Goal: Entertainment & Leisure: Consume media (video, audio)

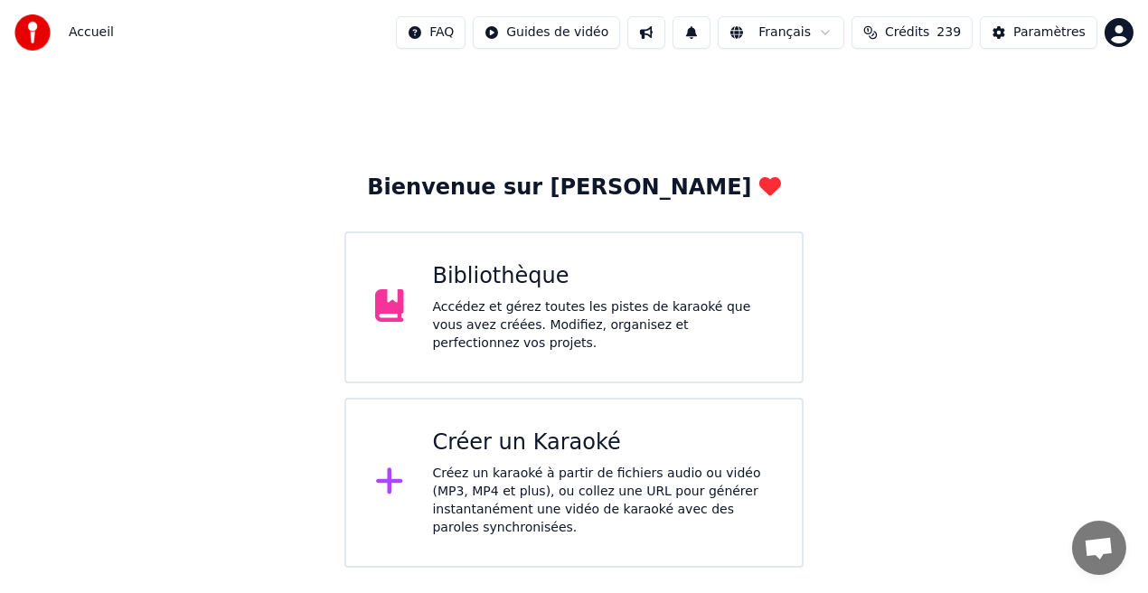
click at [485, 444] on div "Créer un Karaoké" at bounding box center [603, 443] width 341 height 29
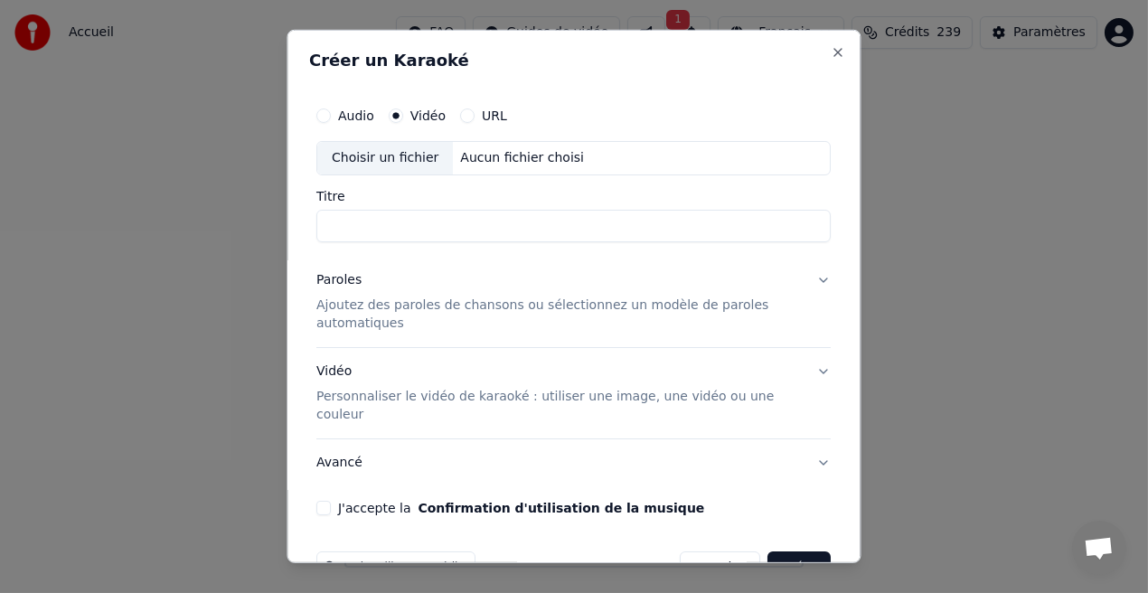
click at [467, 112] on button "URL" at bounding box center [468, 115] width 14 height 14
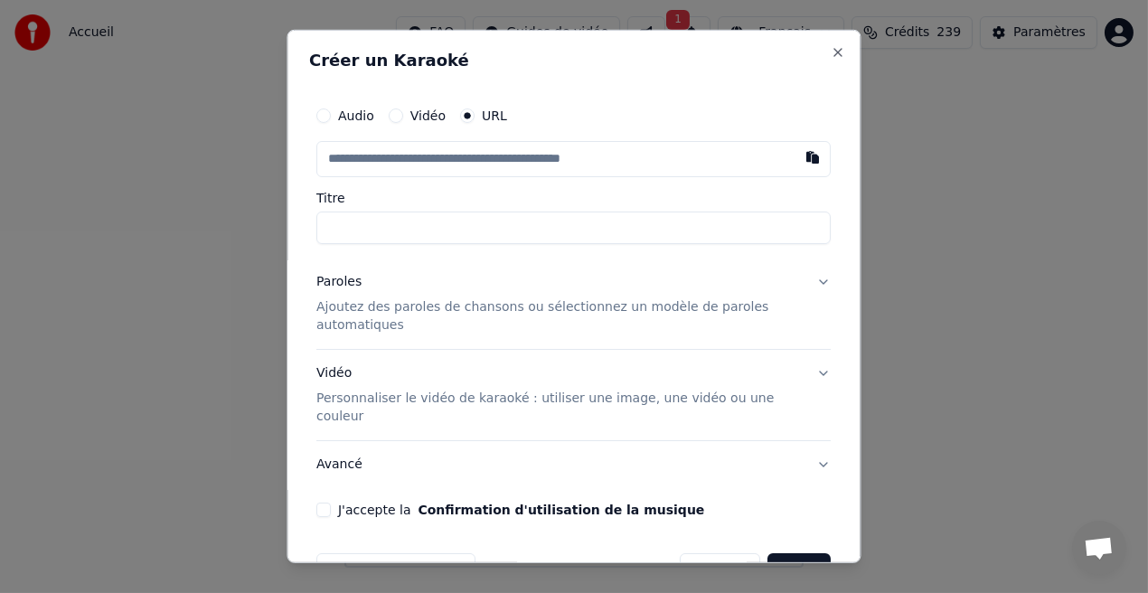
click at [437, 160] on input "text" at bounding box center [574, 159] width 514 height 36
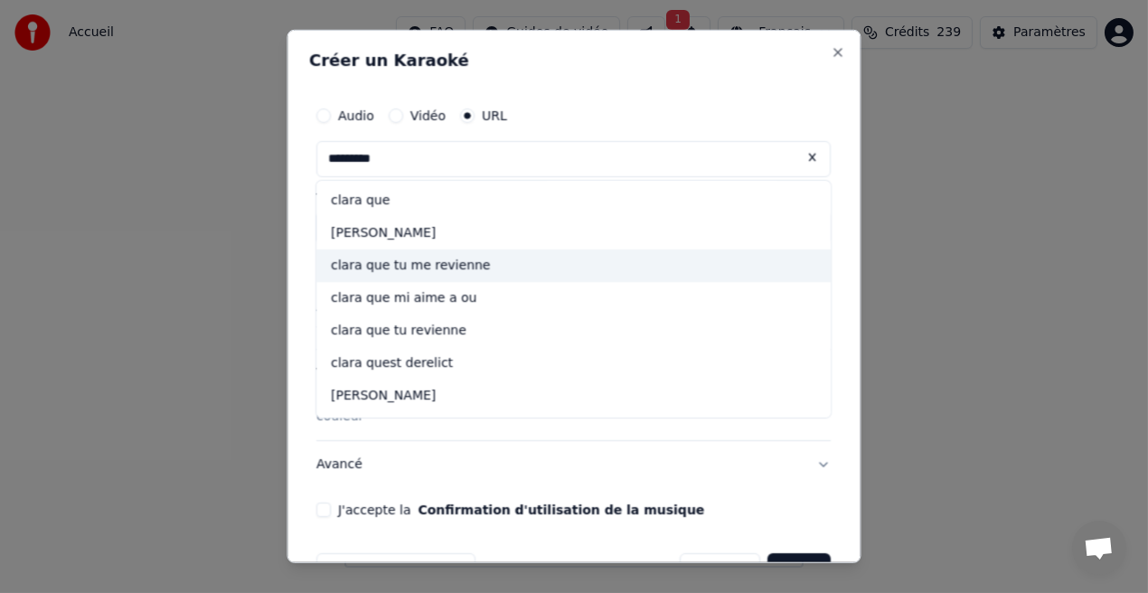
click at [468, 270] on div "clara que tu me revienne" at bounding box center [574, 266] width 514 height 33
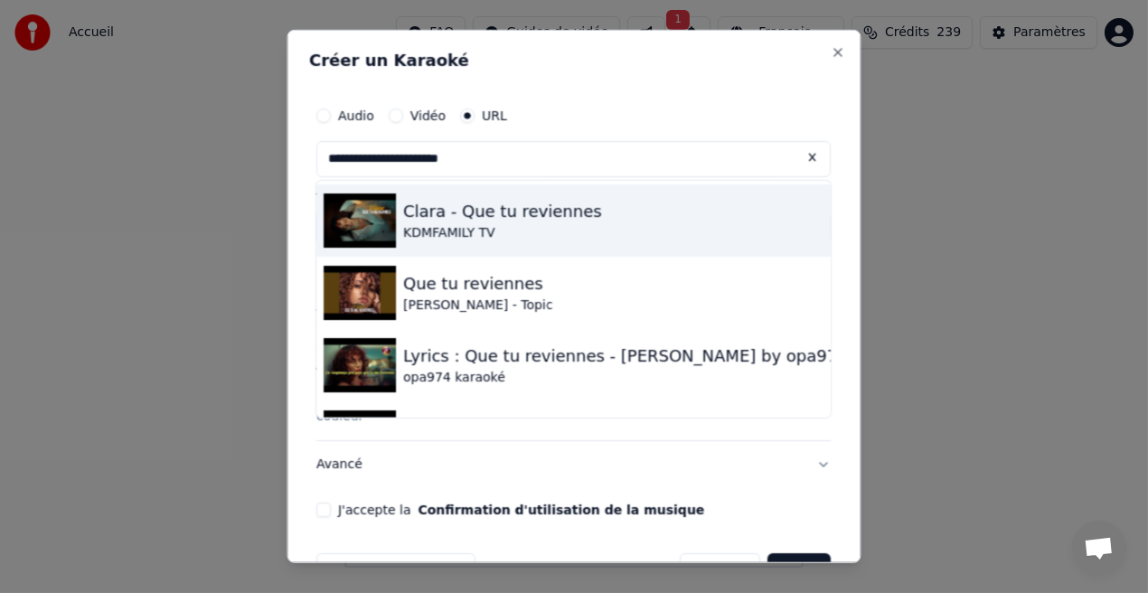
click at [515, 242] on div "Clara - Que tu reviennes KDMFAMILY TV" at bounding box center [574, 220] width 514 height 72
type input "**********"
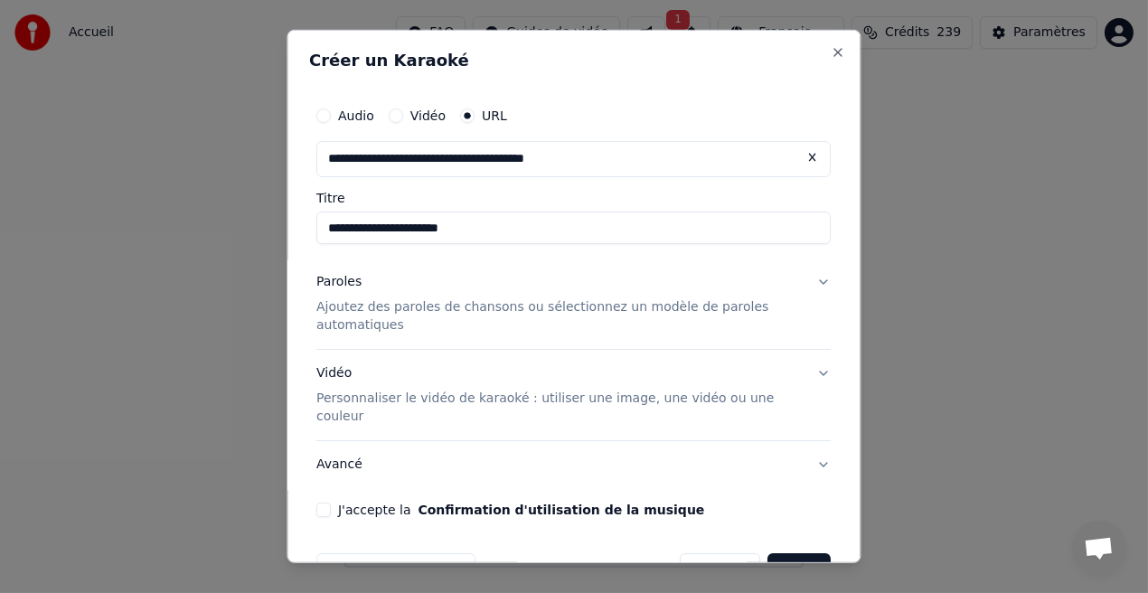
click at [325, 503] on button "J'accepte la Confirmation d'utilisation de la musique" at bounding box center [324, 510] width 14 height 14
click at [792, 553] on button "Créer" at bounding box center [799, 569] width 63 height 33
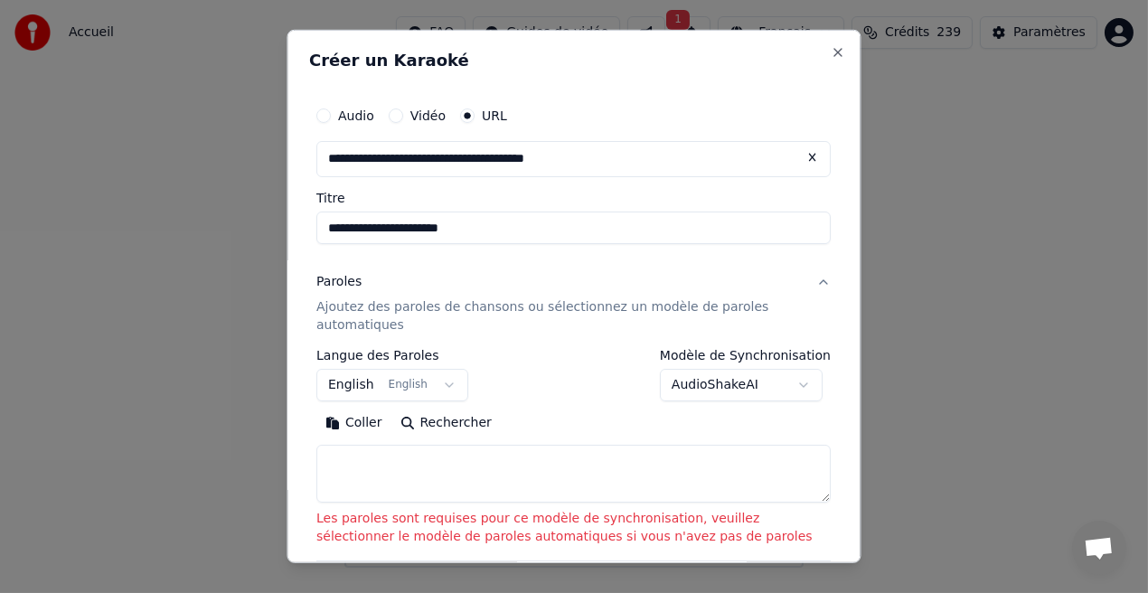
click at [435, 388] on button "English English" at bounding box center [393, 385] width 152 height 33
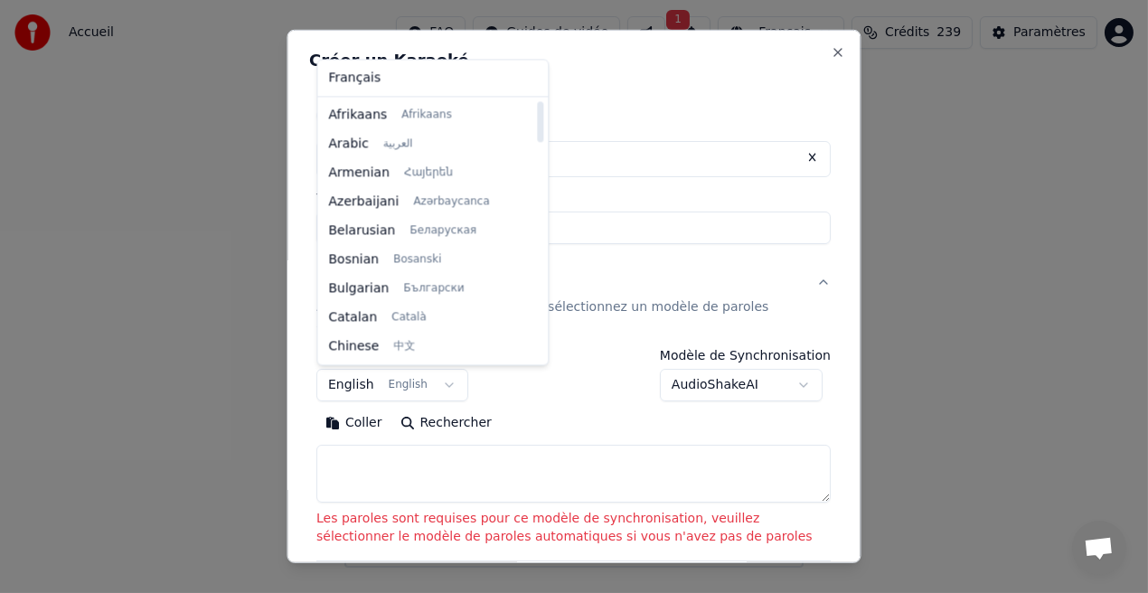
drag, startPoint x: 516, startPoint y: 155, endPoint x: 531, endPoint y: 119, distance: 38.1
click at [537, 119] on div at bounding box center [540, 121] width 6 height 41
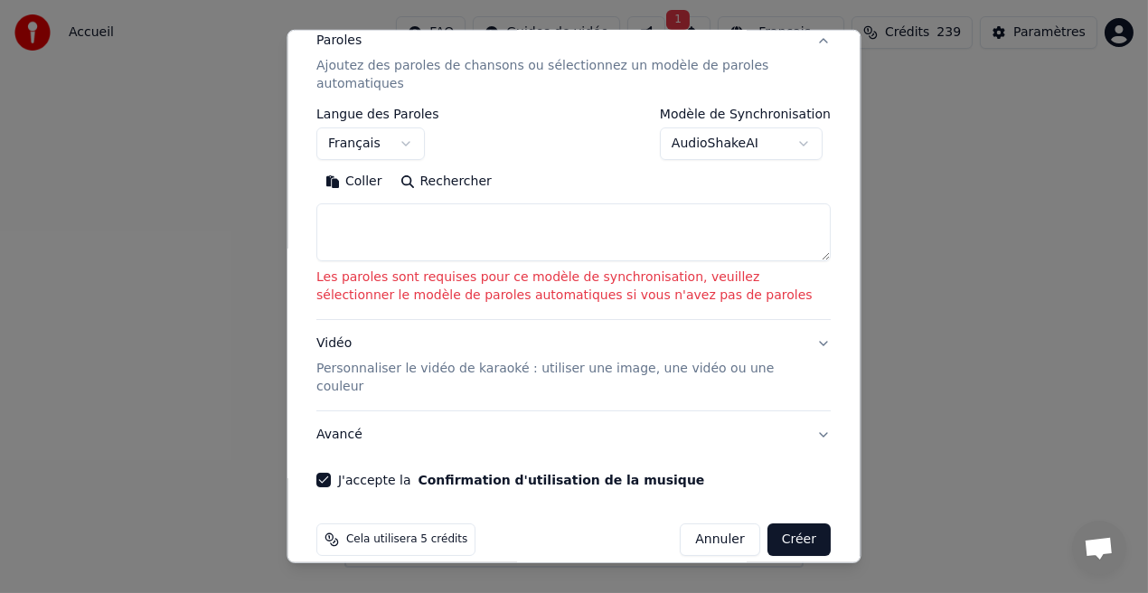
scroll to position [243, 0]
click at [800, 522] on button "Créer" at bounding box center [799, 538] width 63 height 33
select select "**"
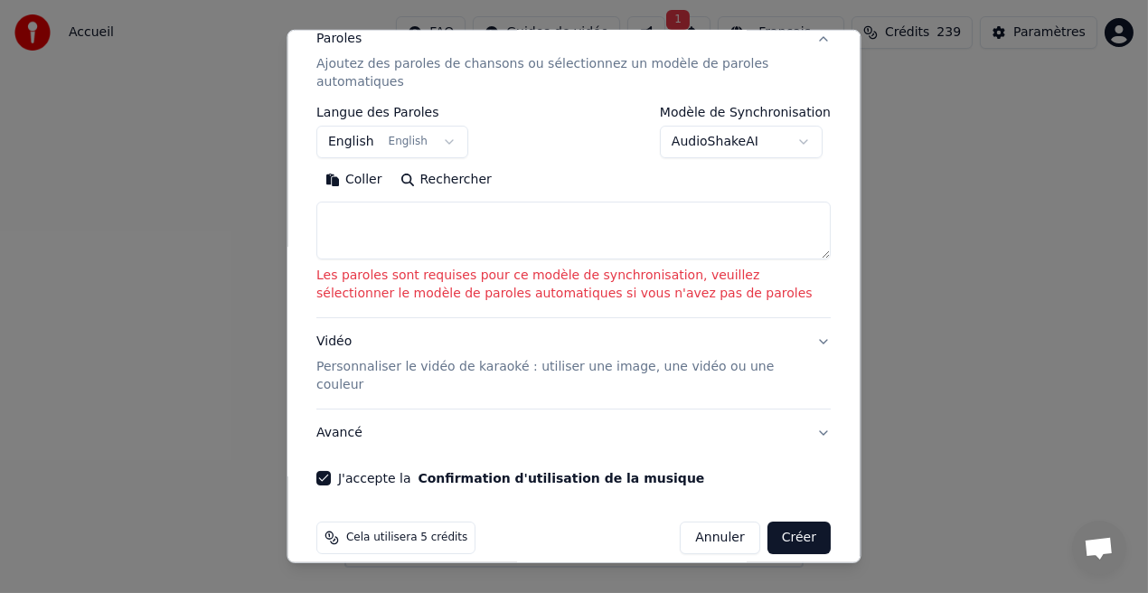
click at [800, 522] on button "Créer" at bounding box center [799, 538] width 63 height 33
click at [798, 136] on body "**********" at bounding box center [574, 284] width 1148 height 568
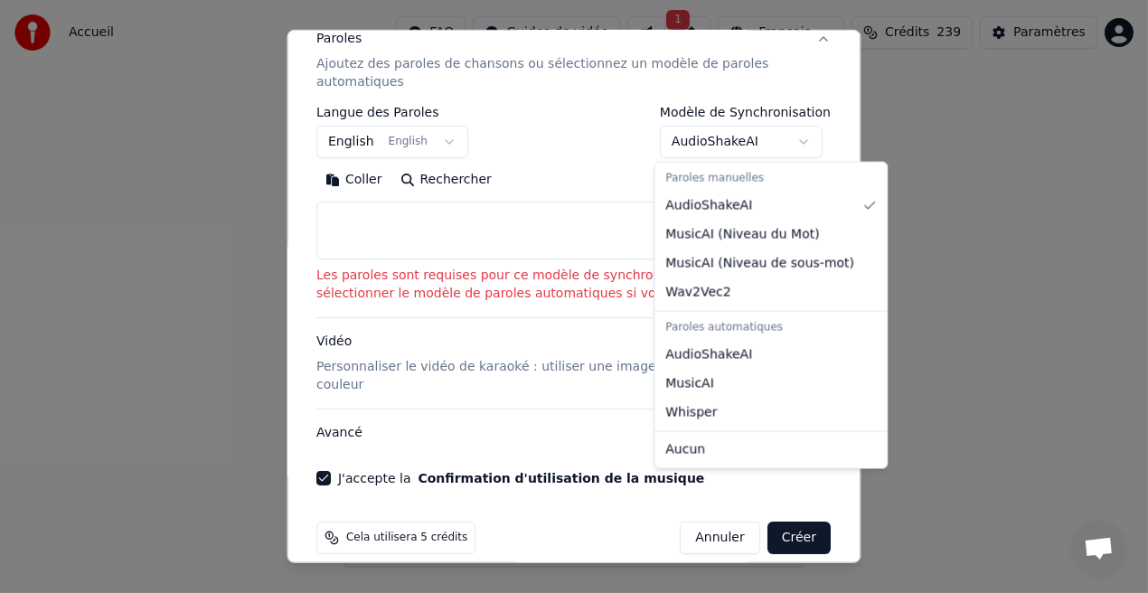
select select "**********"
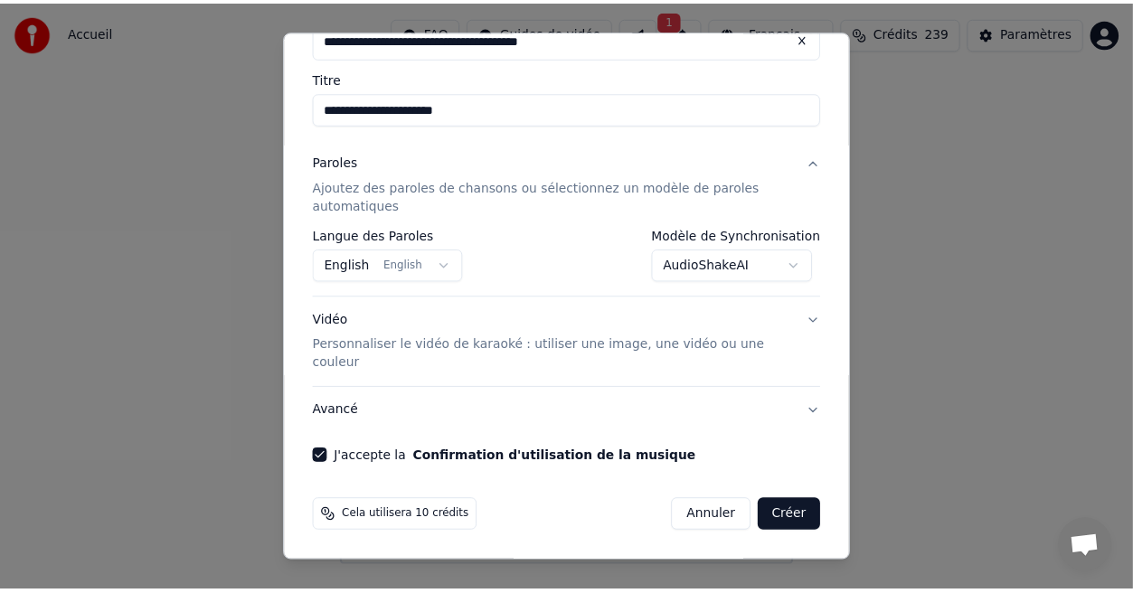
scroll to position [99, 0]
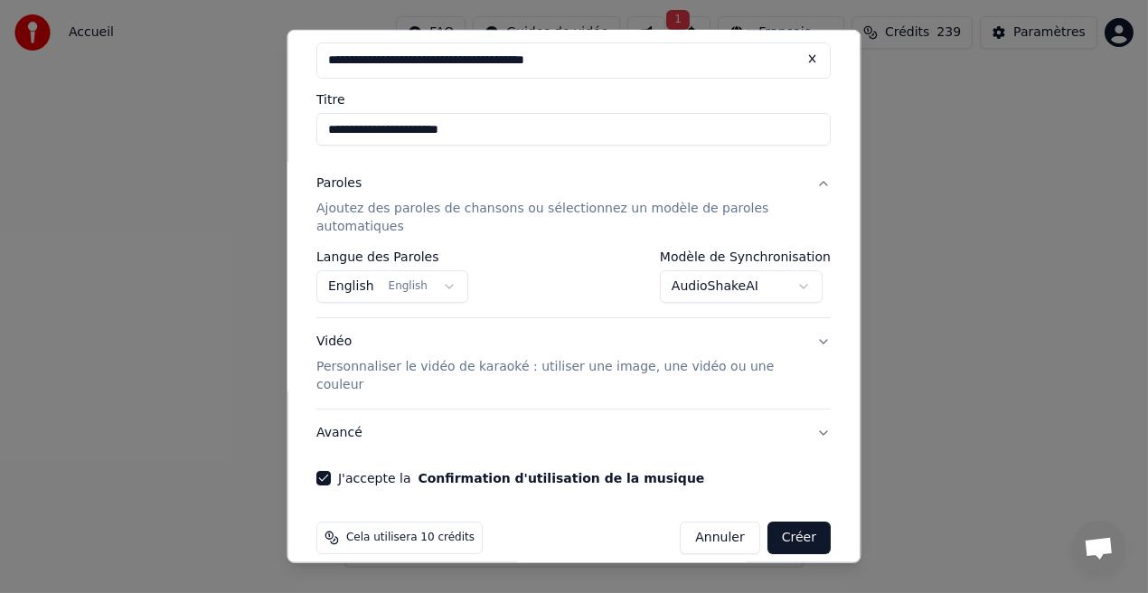
click at [783, 522] on button "Créer" at bounding box center [799, 538] width 63 height 33
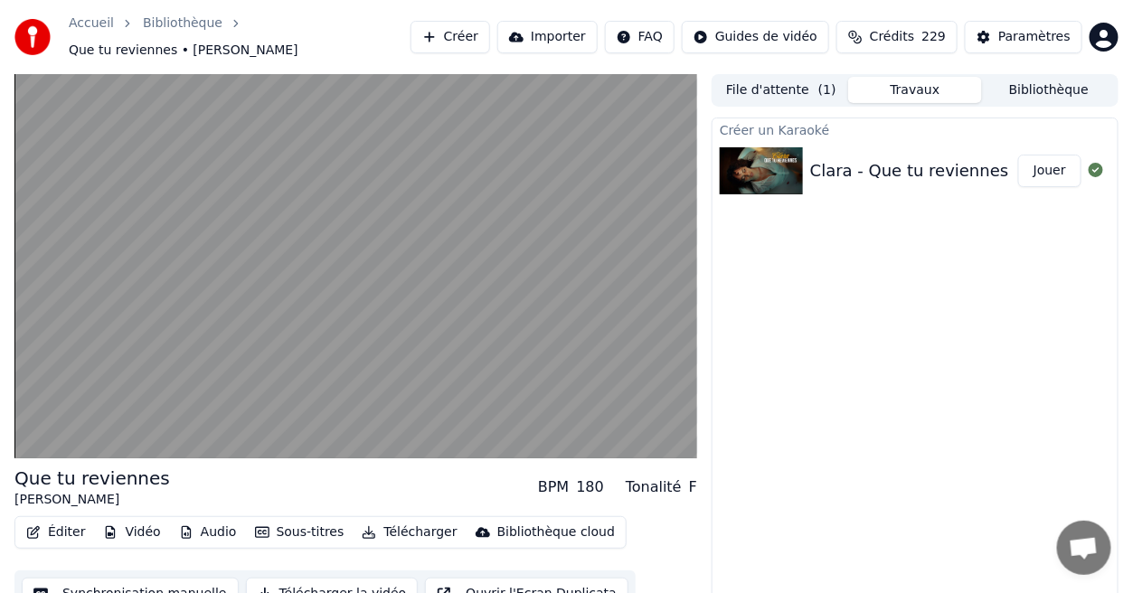
click at [1039, 156] on button "Jouer" at bounding box center [1049, 171] width 63 height 33
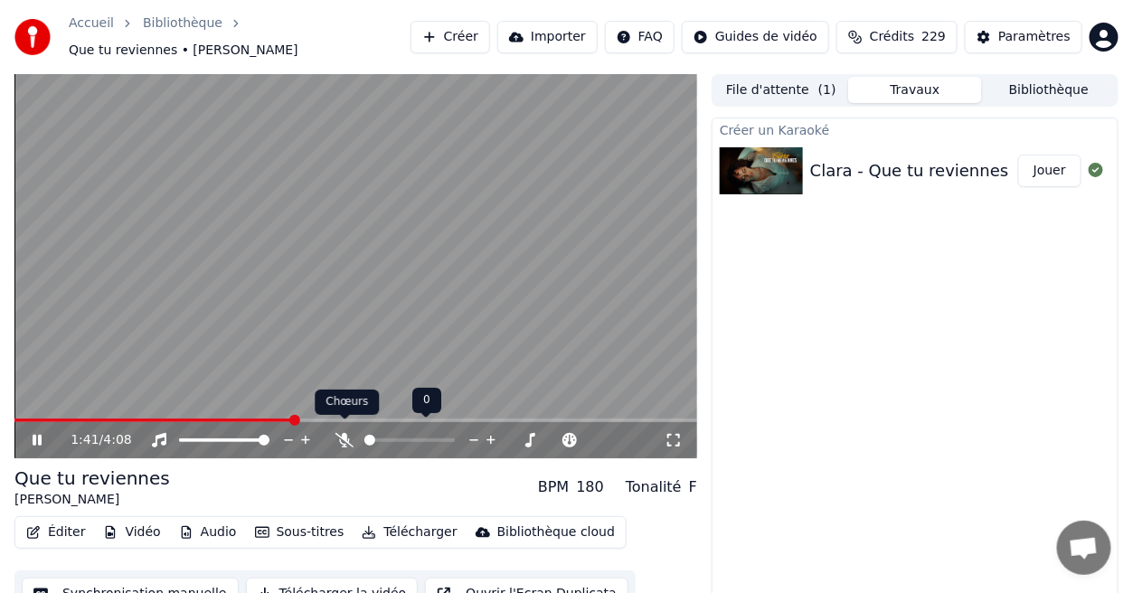
click at [345, 433] on icon at bounding box center [344, 440] width 18 height 14
click at [345, 433] on icon at bounding box center [345, 440] width 10 height 14
click at [39, 435] on icon at bounding box center [37, 440] width 9 height 11
click at [345, 433] on icon at bounding box center [344, 440] width 18 height 14
click at [29, 433] on icon at bounding box center [50, 440] width 42 height 14
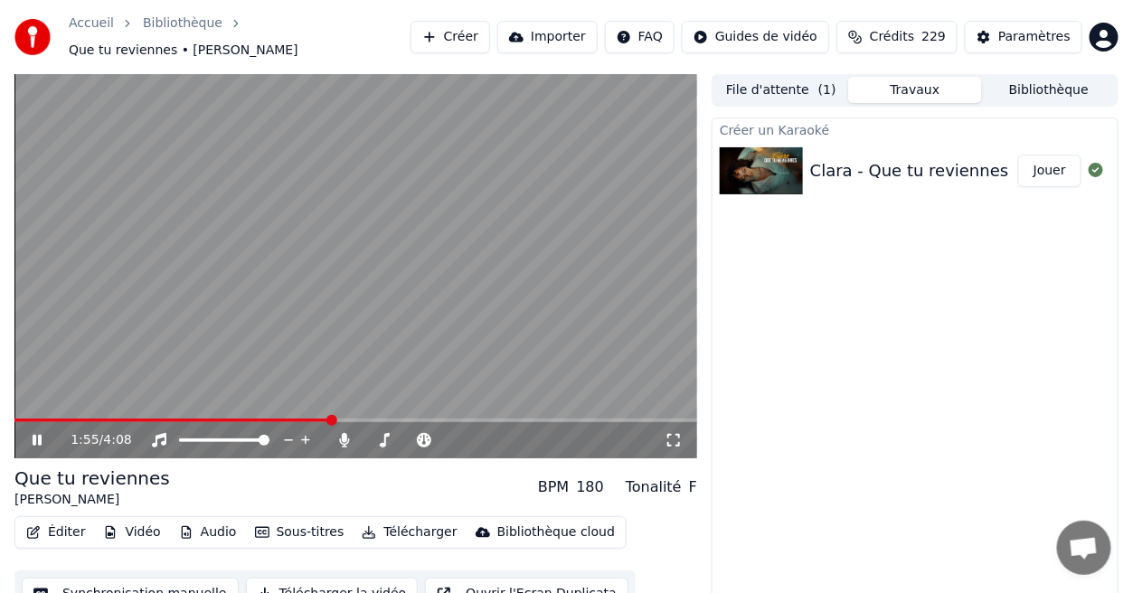
click at [1035, 162] on button "Jouer" at bounding box center [1049, 171] width 63 height 33
click at [674, 433] on icon at bounding box center [673, 440] width 18 height 14
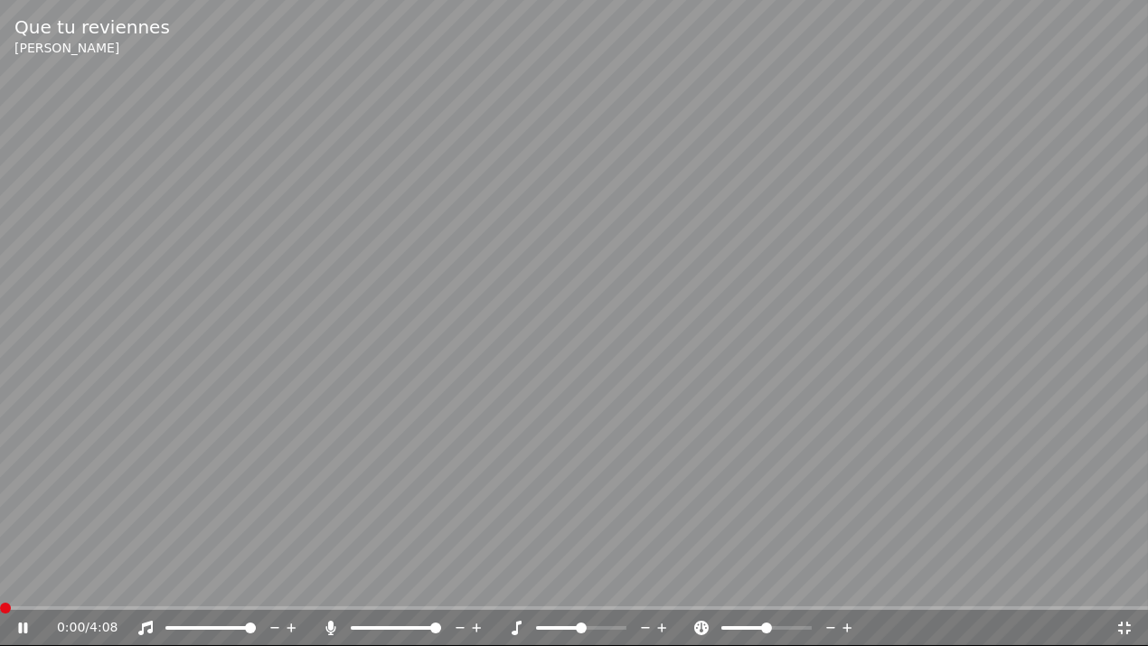
click at [96, 592] on video at bounding box center [574, 323] width 1148 height 646
click at [24, 592] on icon at bounding box center [22, 628] width 11 height 13
click at [74, 592] on div "0:00 / 4:08" at bounding box center [574, 628] width 1148 height 36
click at [77, 592] on span at bounding box center [574, 609] width 1148 height 4
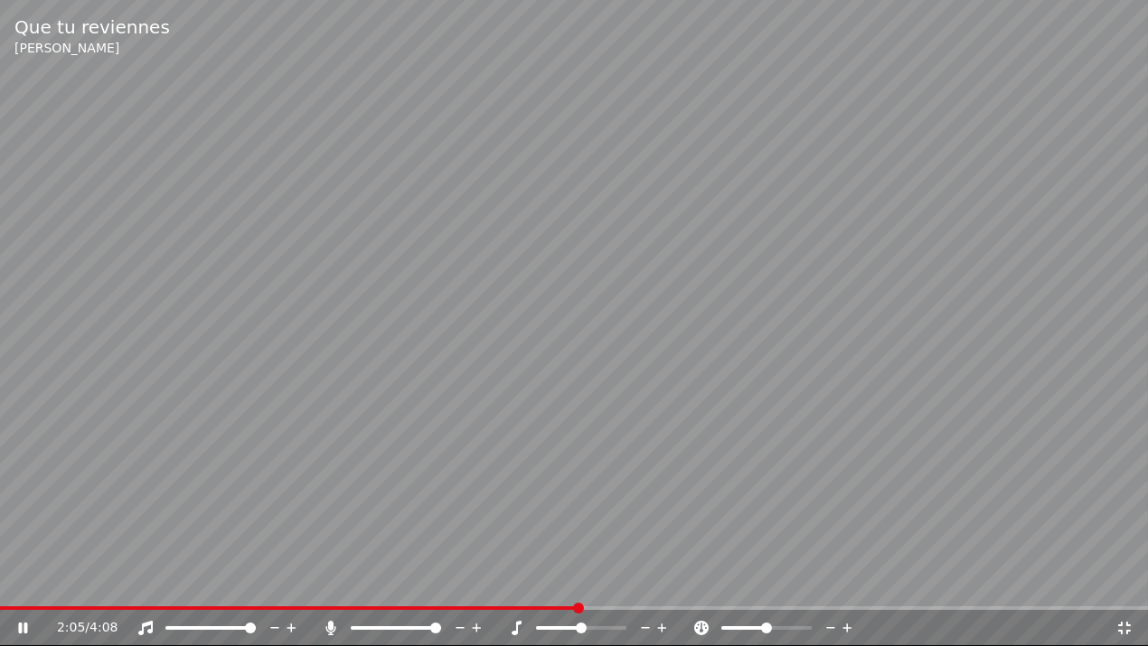
click at [579, 592] on span at bounding box center [578, 608] width 11 height 11
click at [15, 592] on icon at bounding box center [35, 628] width 42 height 14
click at [525, 592] on span at bounding box center [523, 608] width 11 height 11
click at [483, 592] on span at bounding box center [481, 608] width 11 height 11
click at [435, 592] on span at bounding box center [436, 608] width 11 height 11
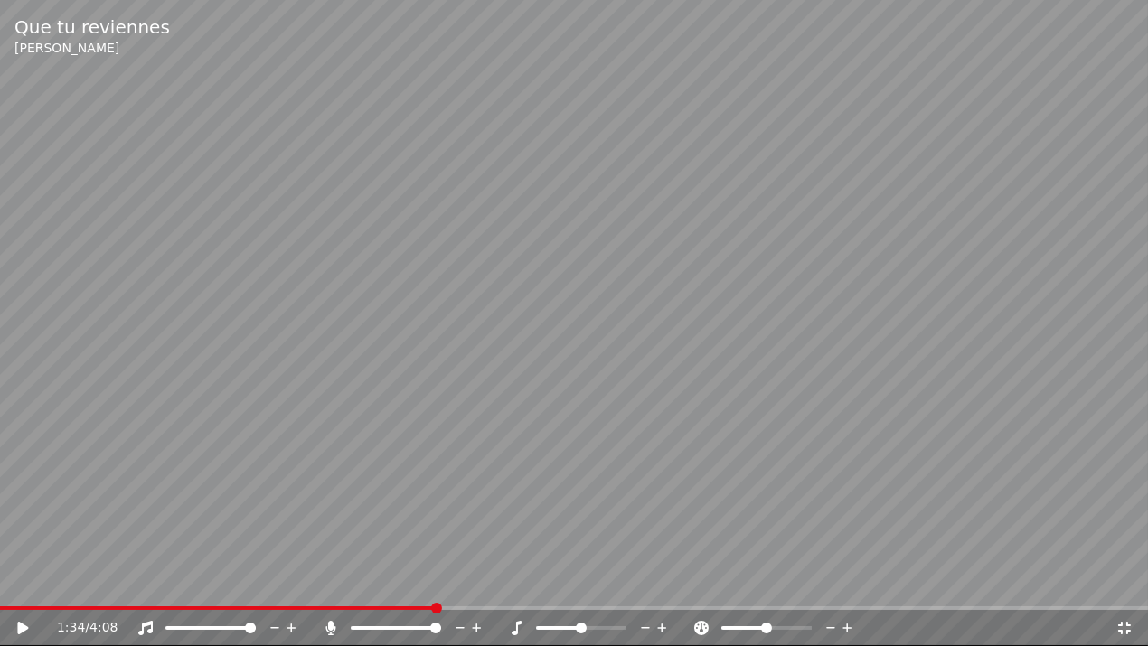
click at [25, 592] on icon at bounding box center [22, 628] width 11 height 13
click at [23, 592] on icon at bounding box center [35, 628] width 42 height 14
click at [563, 592] on span at bounding box center [565, 608] width 11 height 11
click at [23, 592] on icon at bounding box center [22, 628] width 11 height 13
click at [22, 592] on icon at bounding box center [35, 628] width 42 height 14
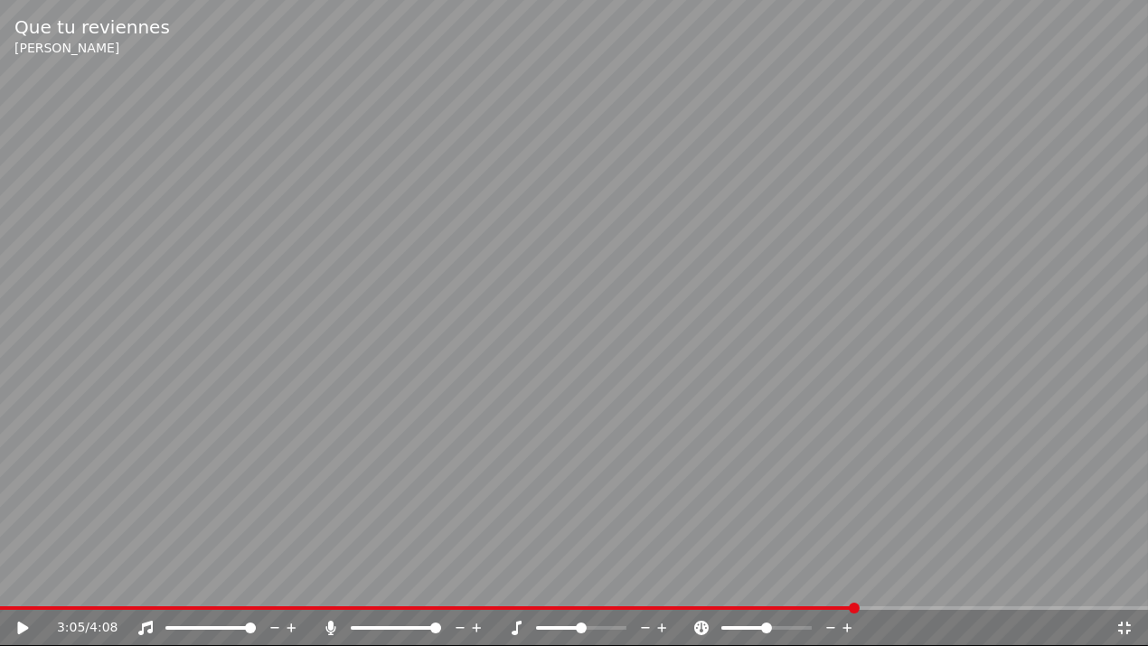
click at [1125, 592] on icon at bounding box center [1125, 628] width 18 height 14
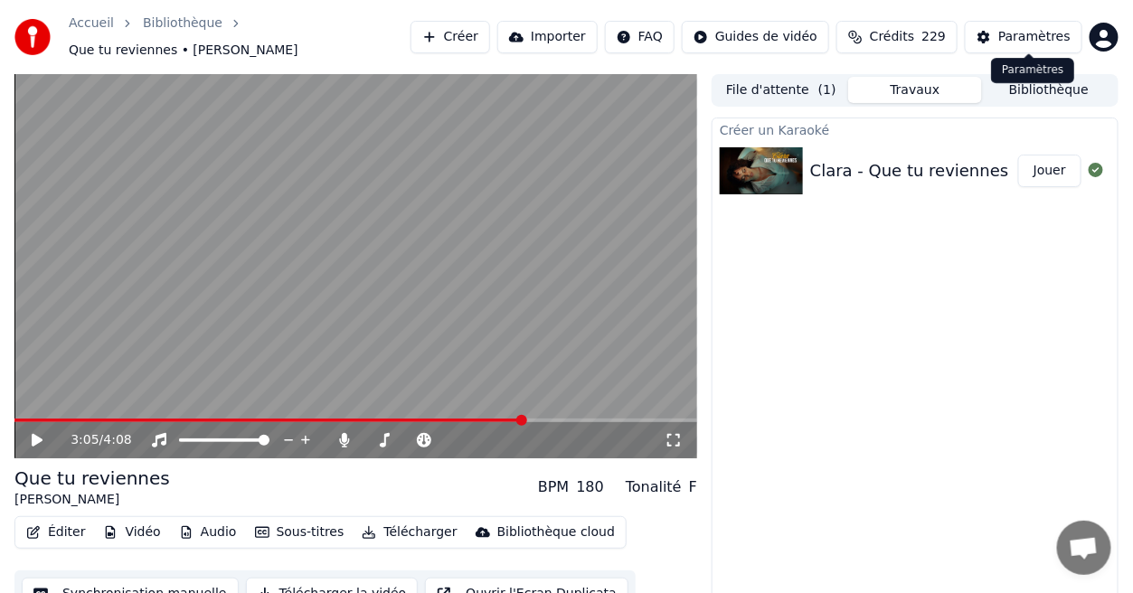
click at [1045, 33] on div "Paramètres" at bounding box center [1034, 37] width 72 height 18
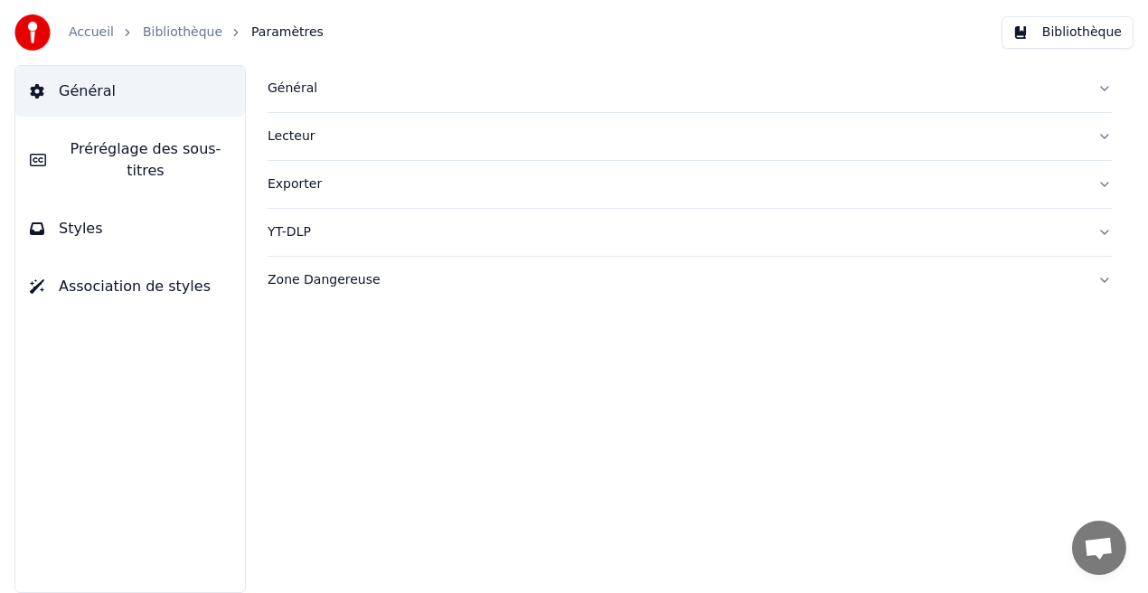
click at [131, 221] on button "Styles" at bounding box center [130, 228] width 230 height 51
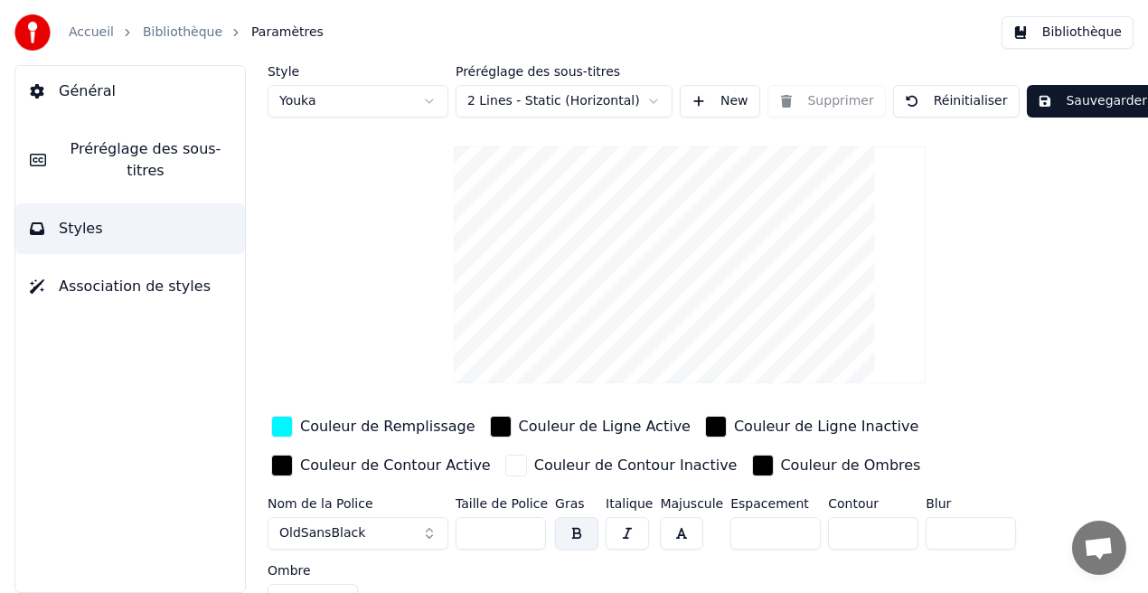
click at [527, 527] on input "**" at bounding box center [501, 533] width 90 height 33
type input "***"
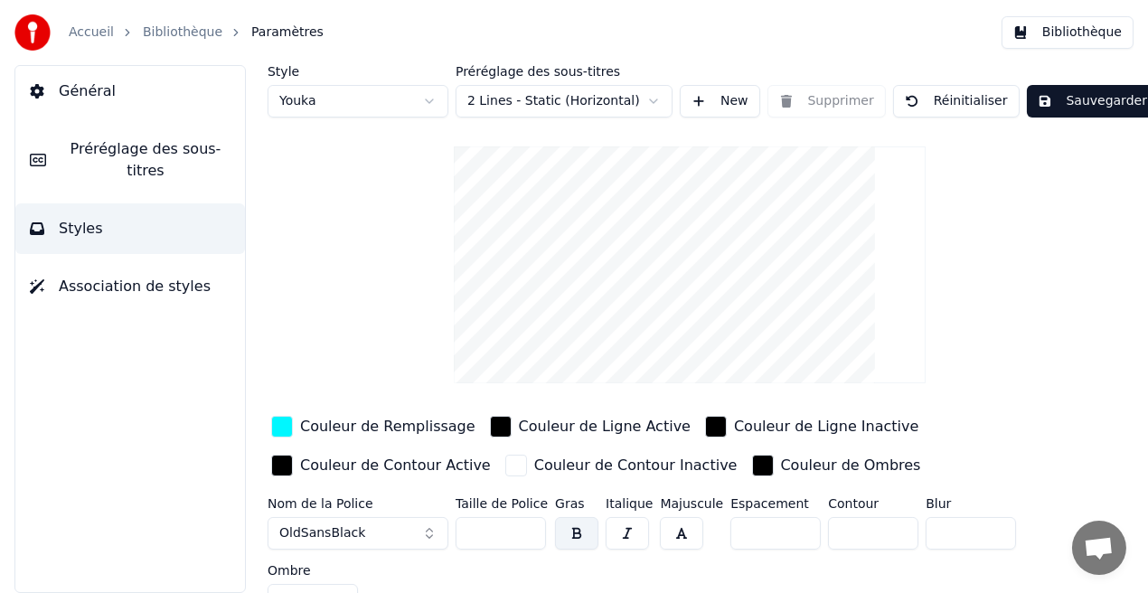
click at [527, 527] on input "***" at bounding box center [501, 533] width 90 height 33
click at [1056, 108] on button "Sauvegarder" at bounding box center [1092, 101] width 131 height 33
click at [1079, 35] on button "Bibliothèque" at bounding box center [1068, 32] width 132 height 33
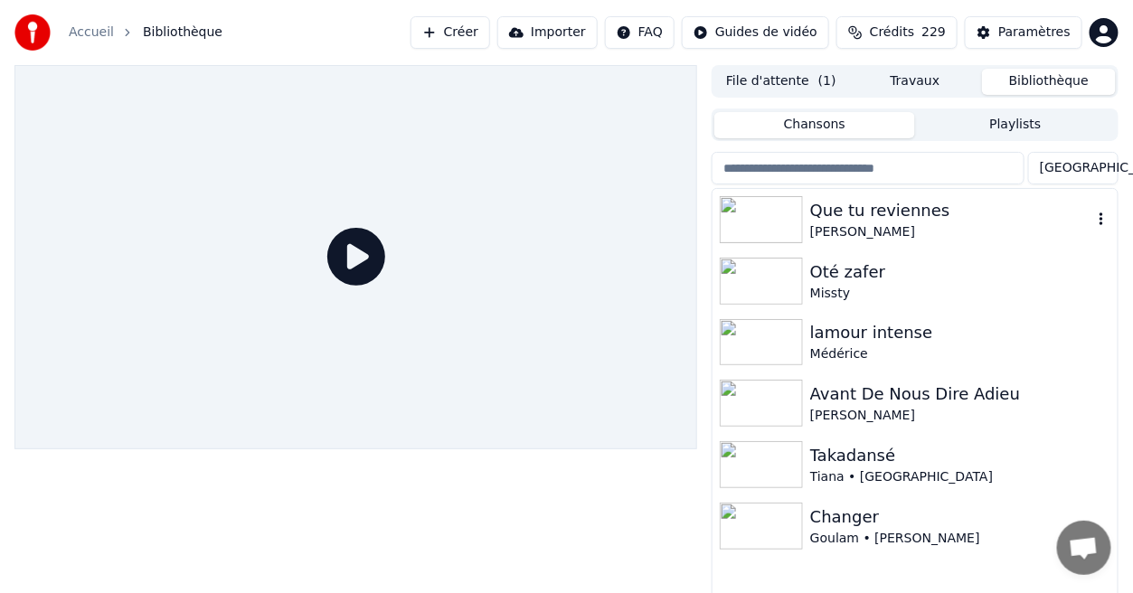
click at [826, 243] on div "Que tu reviennes [PERSON_NAME]" at bounding box center [914, 219] width 405 height 61
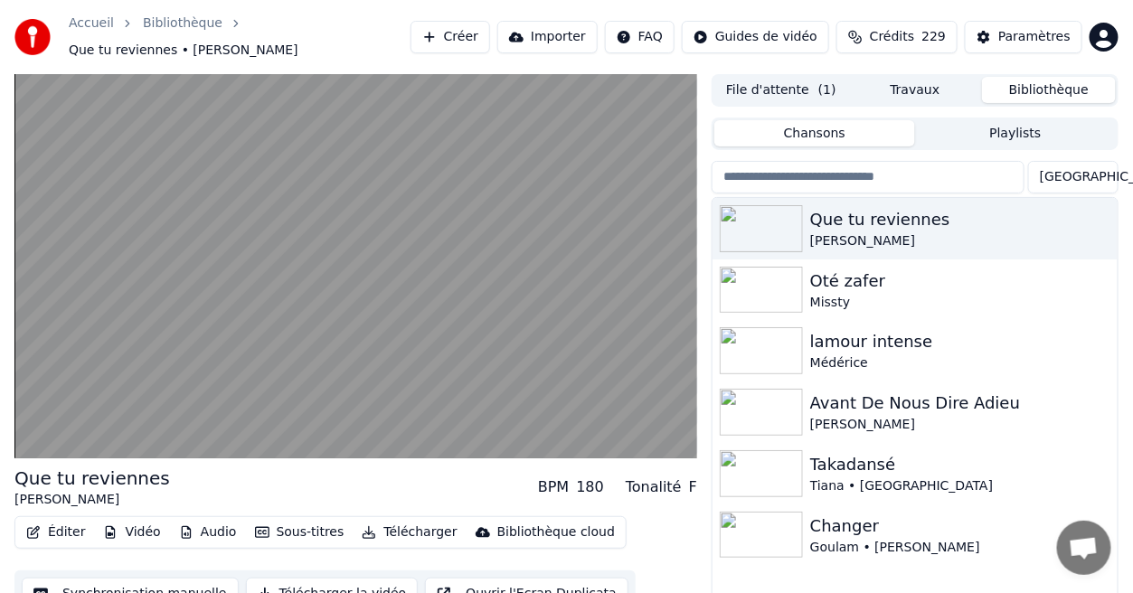
click at [675, 568] on div "Éditer Vidéo Audio Sous-titres Télécharger Bibliothèque cloud Synchronisation m…" at bounding box center [355, 566] width 683 height 101
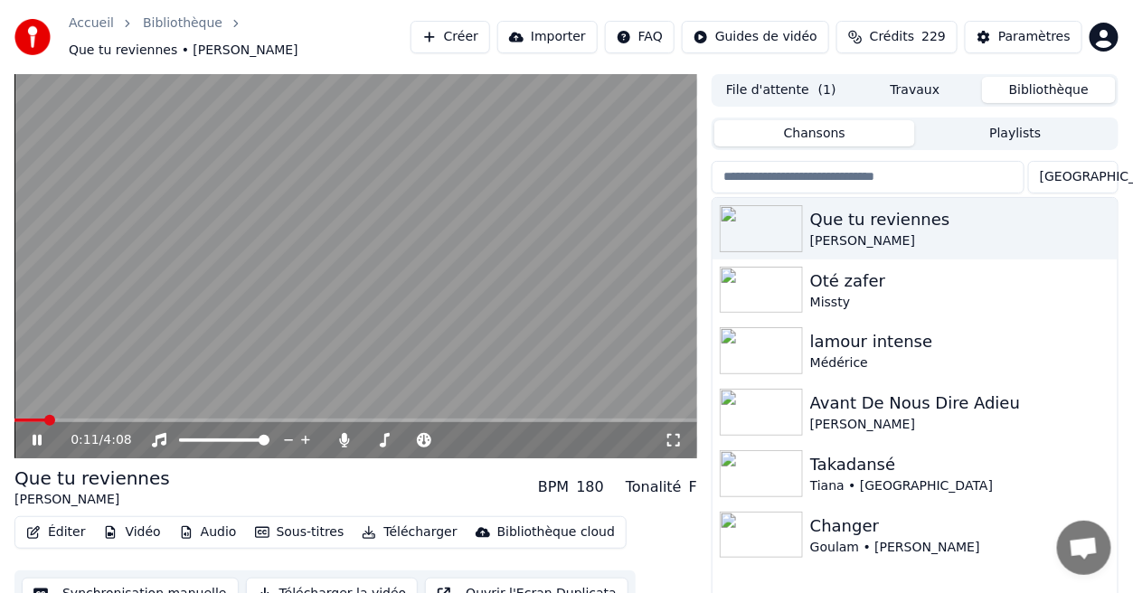
click at [33, 435] on icon at bounding box center [37, 440] width 9 height 11
click at [33, 434] on icon at bounding box center [37, 440] width 11 height 13
click at [675, 433] on icon at bounding box center [673, 440] width 18 height 14
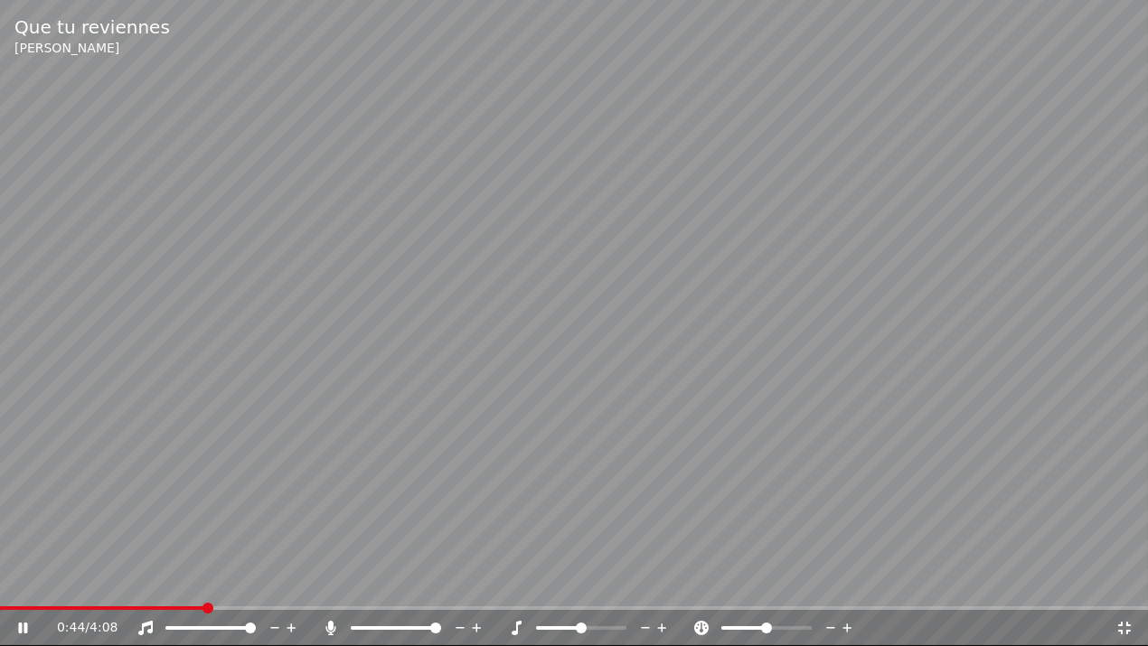
click at [25, 592] on icon at bounding box center [22, 628] width 9 height 11
click at [121, 592] on span at bounding box center [124, 608] width 11 height 11
click at [106, 592] on span at bounding box center [111, 608] width 11 height 11
click at [19, 592] on icon at bounding box center [35, 628] width 42 height 14
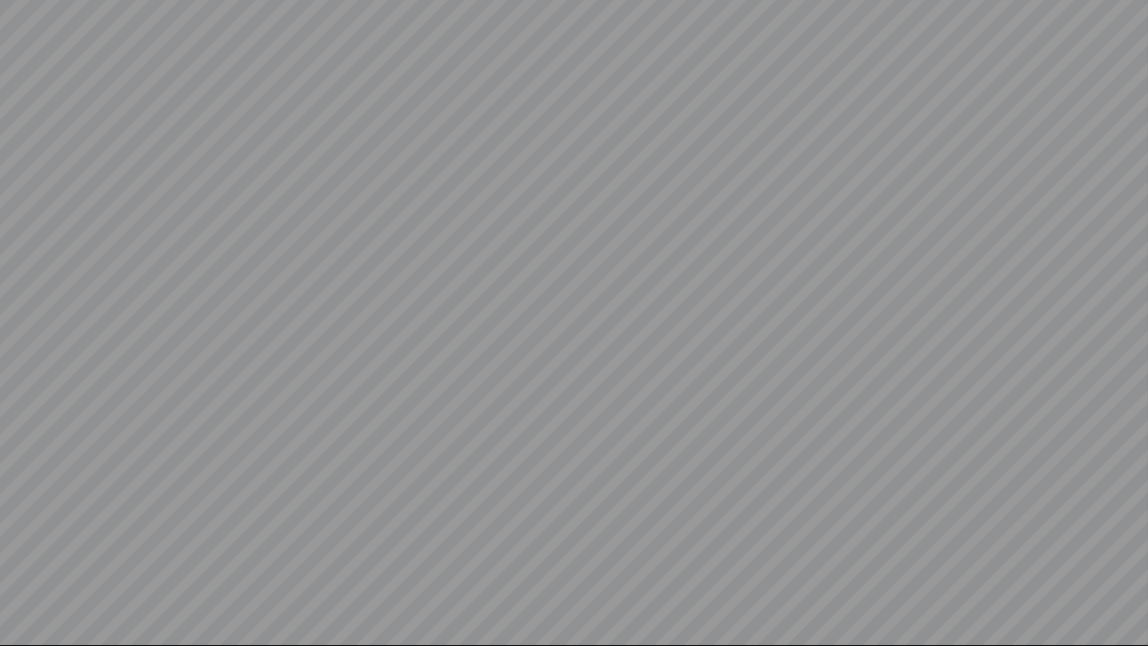
click at [19, 592] on video at bounding box center [574, 323] width 1148 height 646
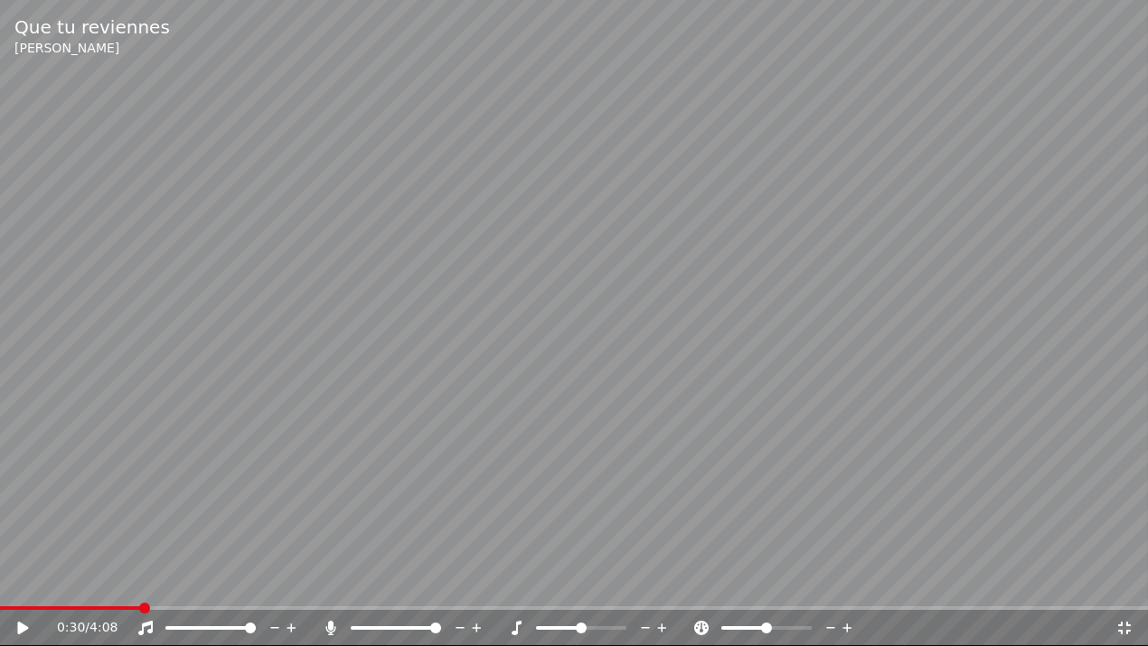
click at [1133, 592] on icon at bounding box center [1125, 628] width 18 height 14
